Goal: Information Seeking & Learning: Stay updated

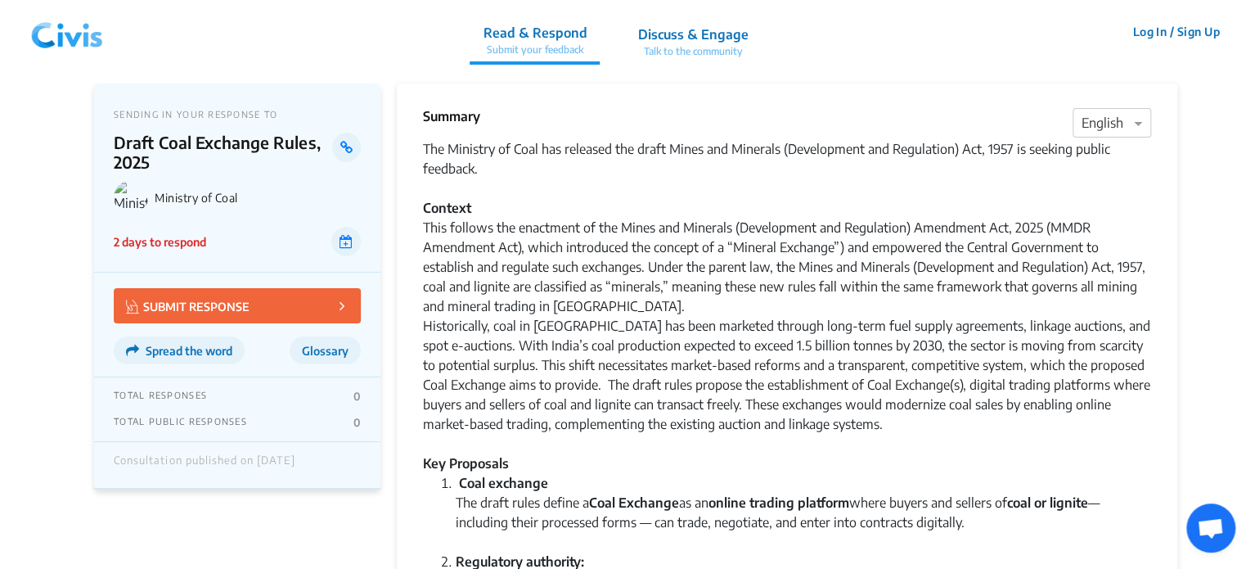
click at [56, 29] on img at bounding box center [67, 31] width 85 height 49
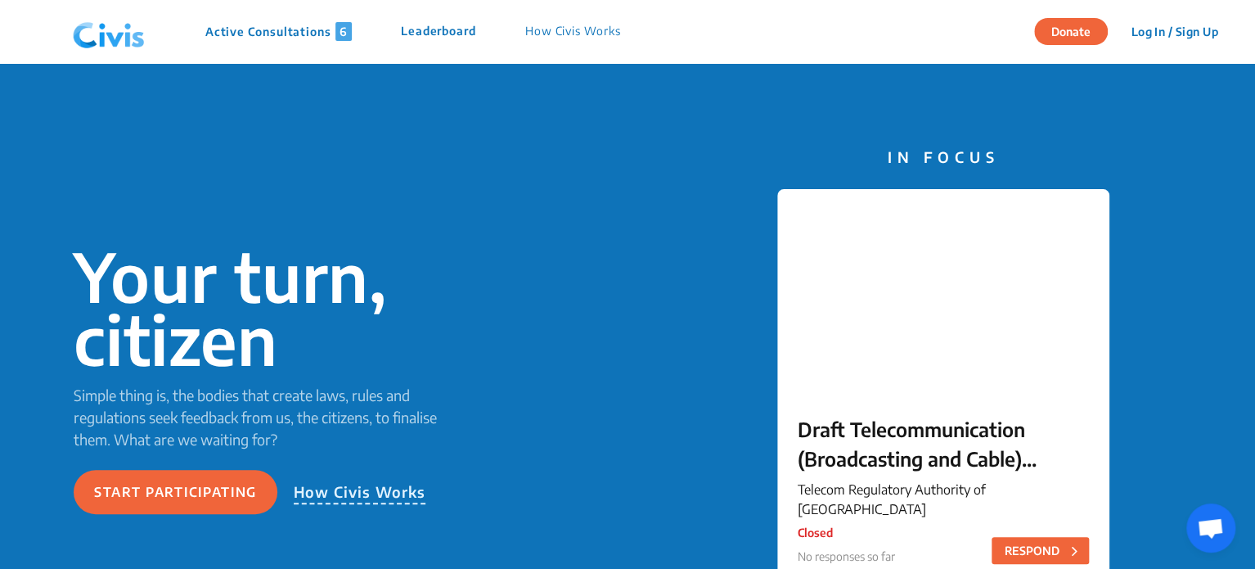
click at [263, 34] on p "Active Consultations 6" at bounding box center [278, 31] width 146 height 19
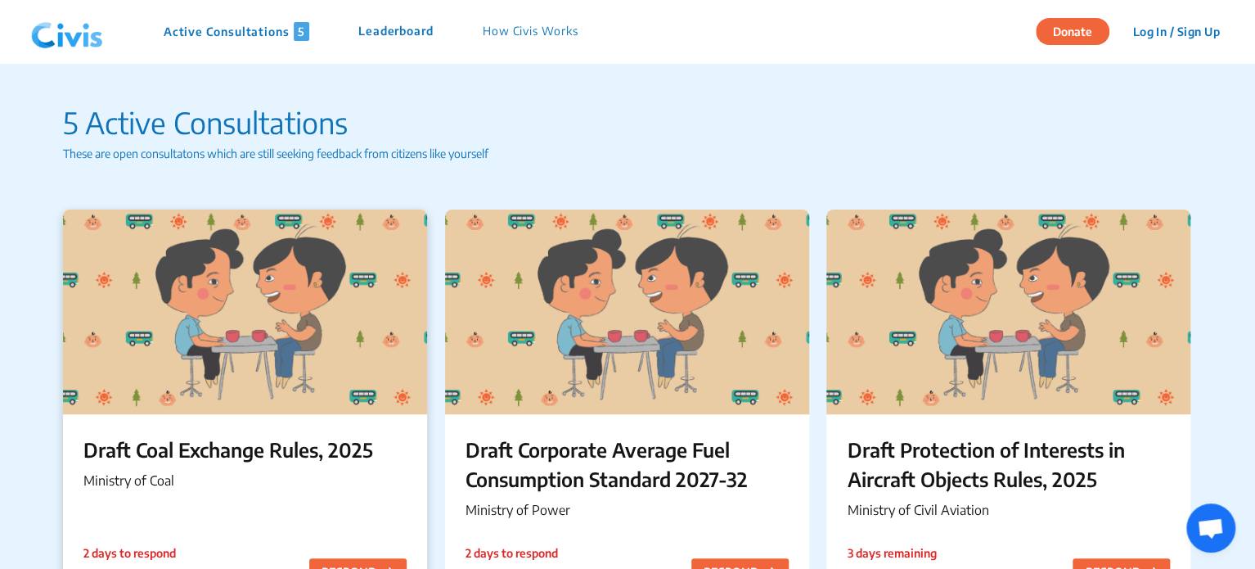
scroll to position [167, 0]
